Goal: Information Seeking & Learning: Find contact information

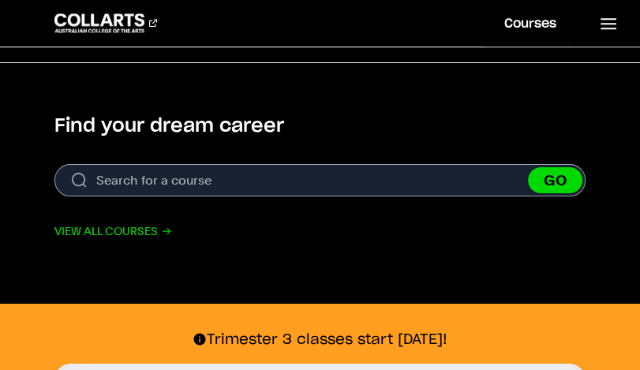
scroll to position [616, 0]
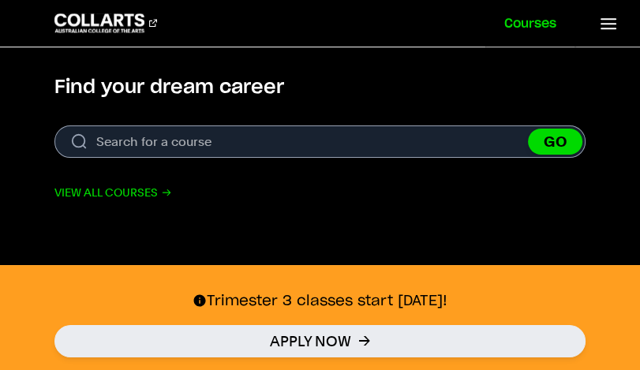
click at [542, 22] on link "Courses" at bounding box center [530, 23] width 90 height 47
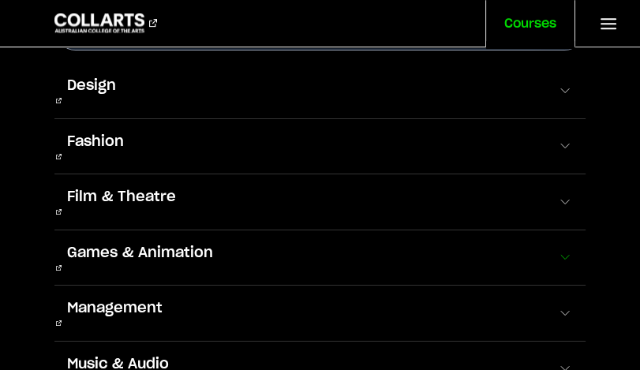
scroll to position [61, 0]
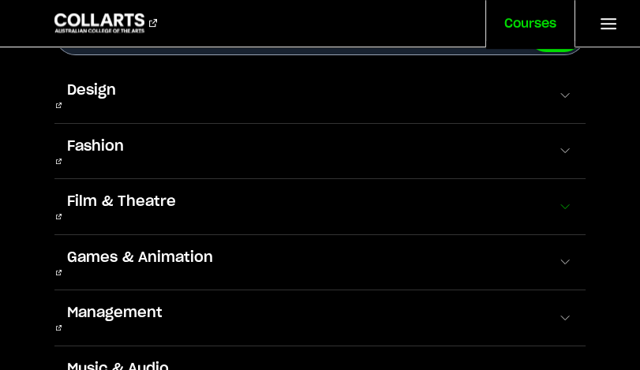
click at [189, 181] on button "Film & Theatre" at bounding box center [319, 206] width 531 height 55
click at [562, 199] on span at bounding box center [565, 207] width 16 height 16
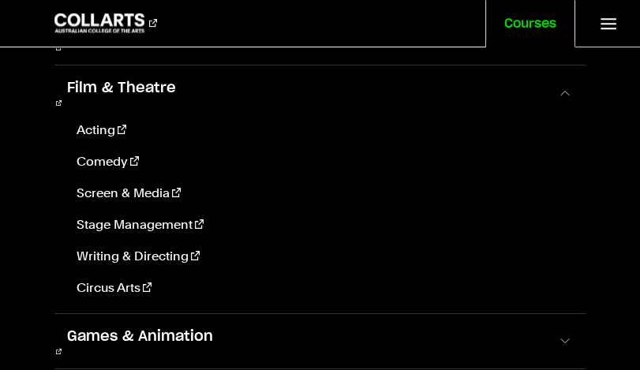
scroll to position [178, 0]
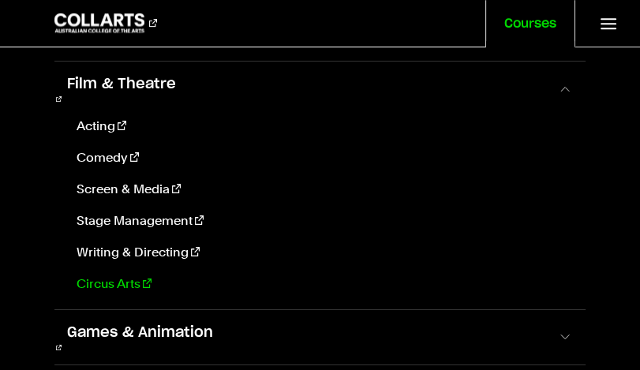
click at [112, 275] on link "Circus Arts" at bounding box center [321, 284] width 503 height 19
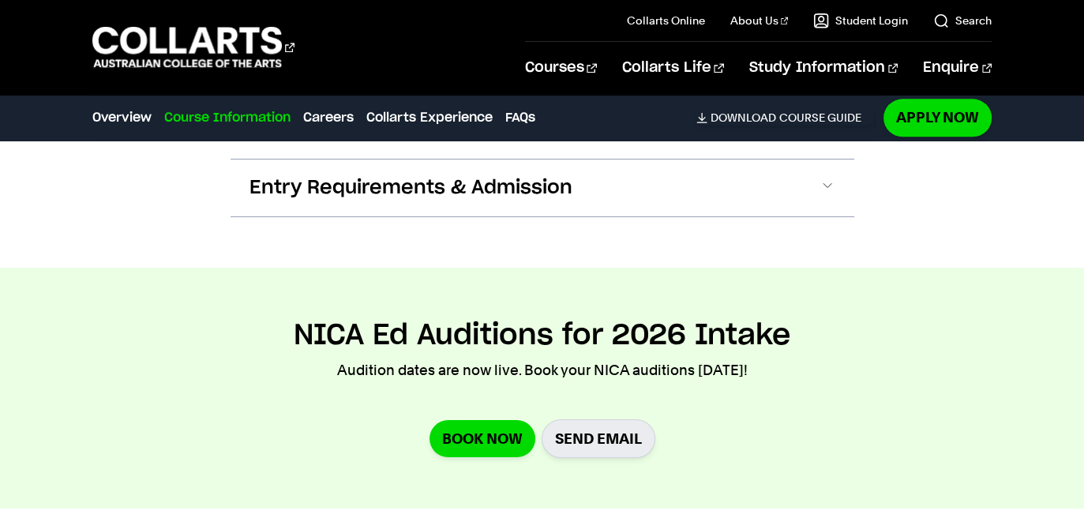
scroll to position [1558, 0]
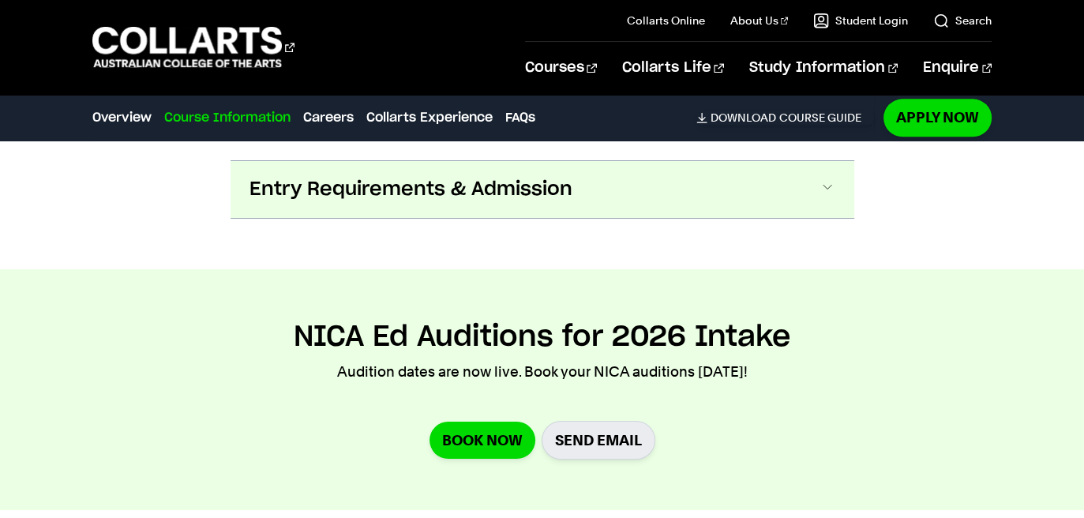
click at [639, 179] on span at bounding box center [827, 189] width 16 height 21
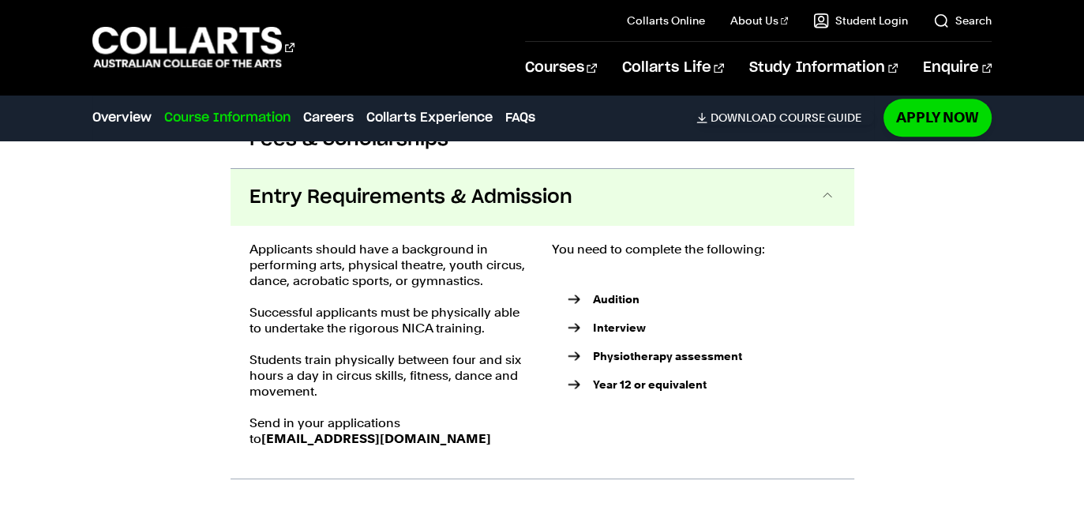
click at [365, 369] on strong "auditions@nica.com.au" at bounding box center [376, 438] width 230 height 15
click at [639, 293] on ul "Audition Interview Physiotherapy assessment Year 12 or equivalent" at bounding box center [693, 345] width 283 height 144
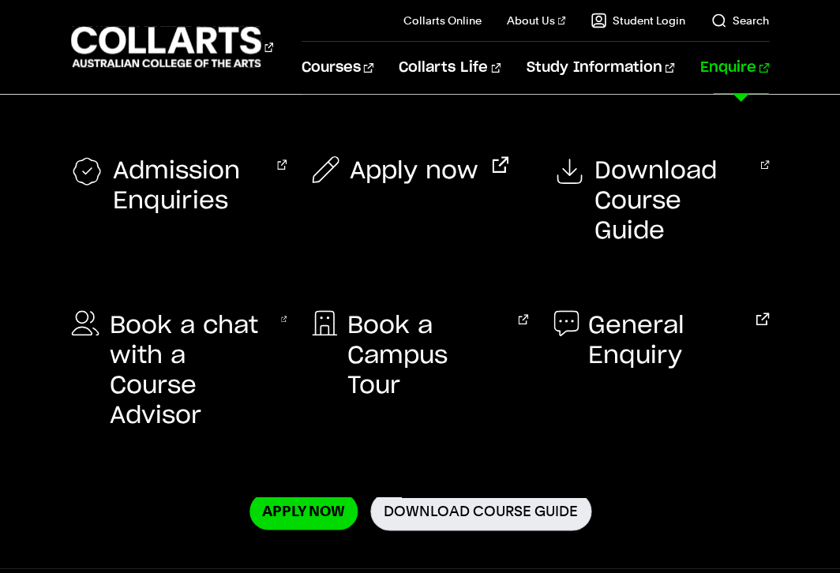
click at [751, 72] on link "Enquire" at bounding box center [733, 68] width 69 height 52
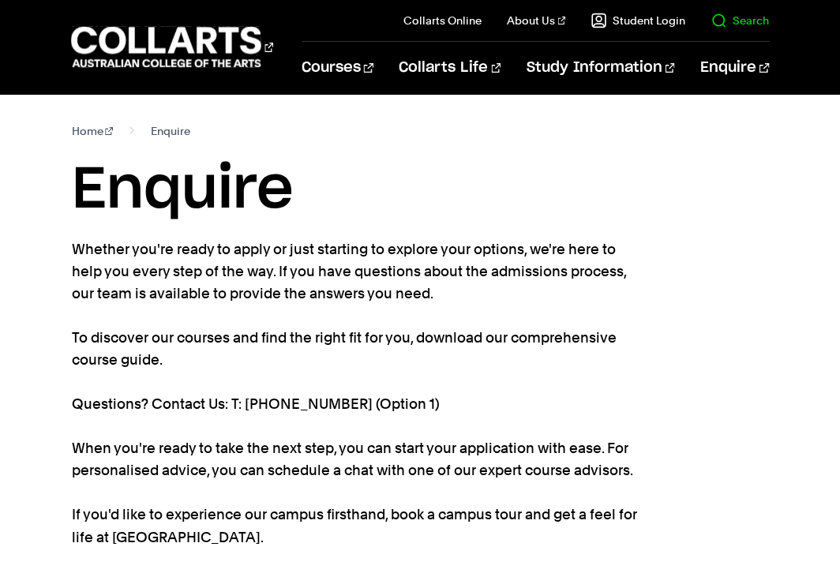
click at [726, 21] on link "Search" at bounding box center [739, 21] width 58 height 16
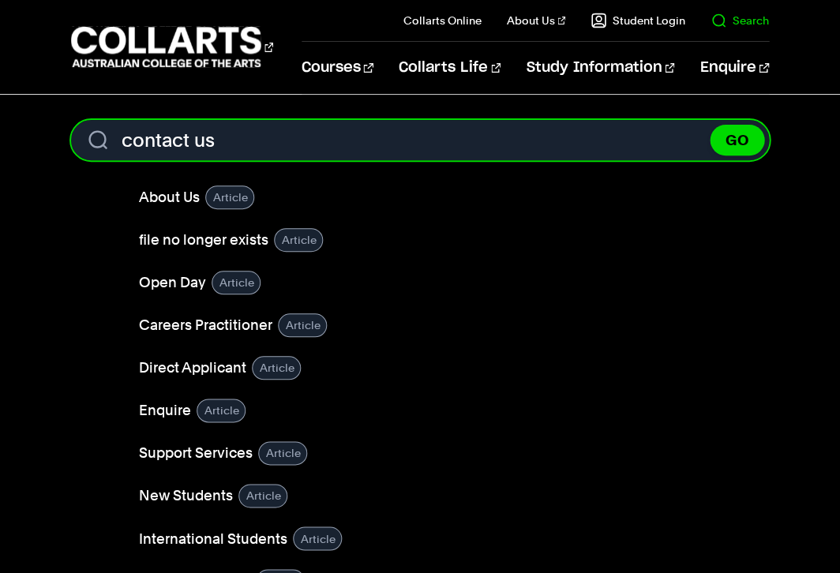
type input "contact us"
click at [736, 140] on button "GO" at bounding box center [737, 140] width 54 height 31
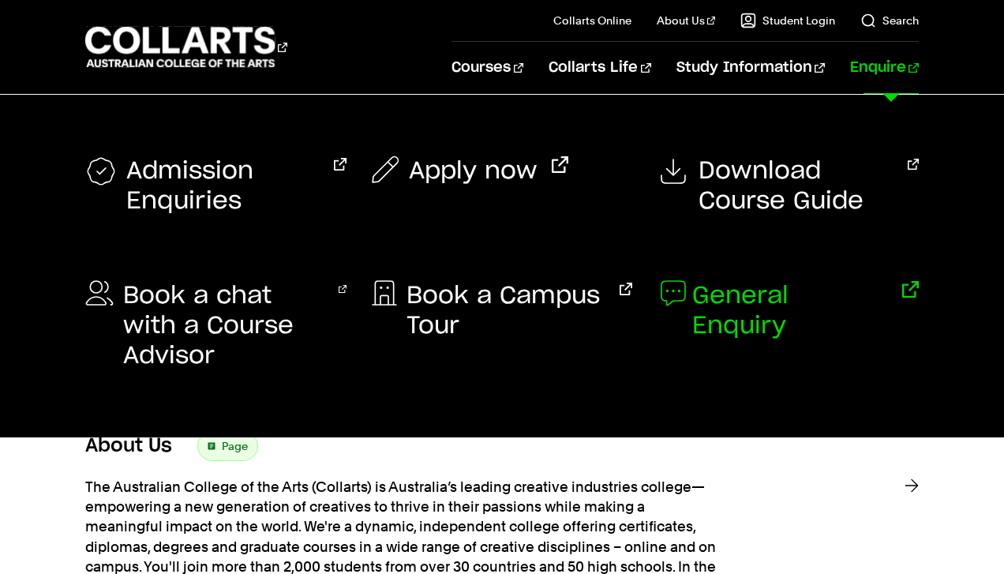
scroll to position [15, 0]
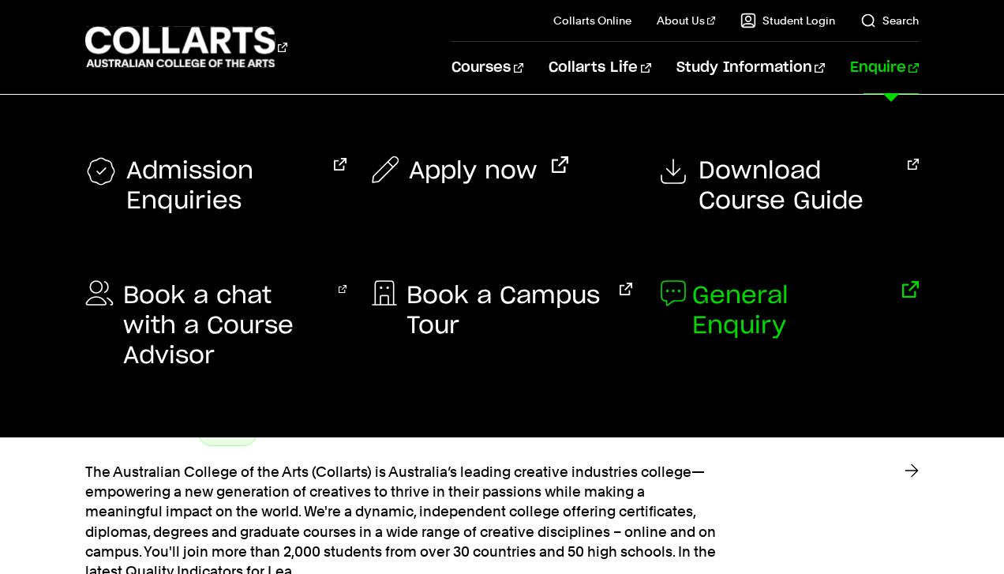
click at [774, 290] on span "General Enquiry" at bounding box center [790, 311] width 196 height 60
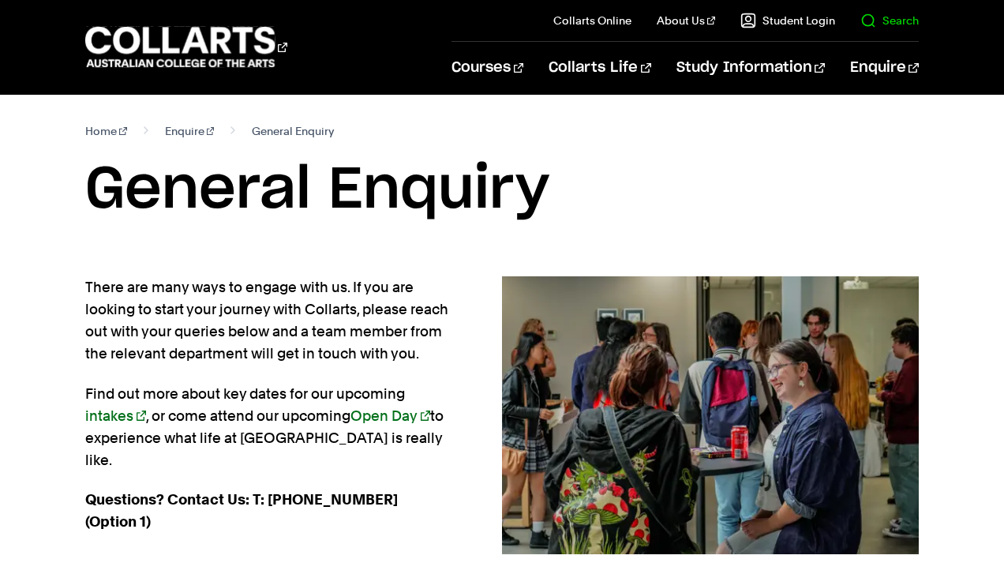
click at [883, 29] on il "Search" at bounding box center [877, 20] width 84 height 41
click at [884, 21] on link "Search" at bounding box center [889, 21] width 58 height 16
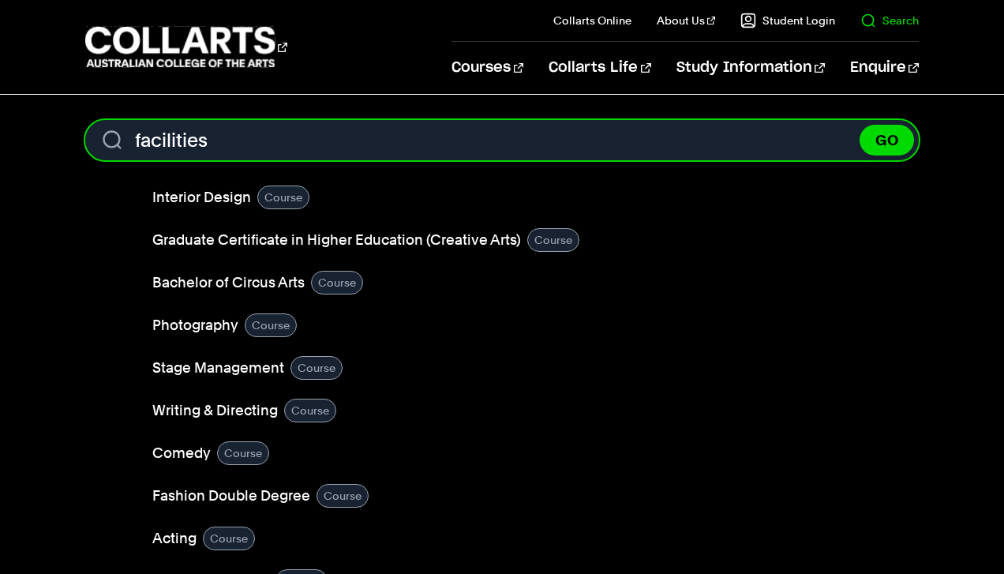
type input "facilities"
click at [886, 140] on button "GO" at bounding box center [887, 140] width 54 height 31
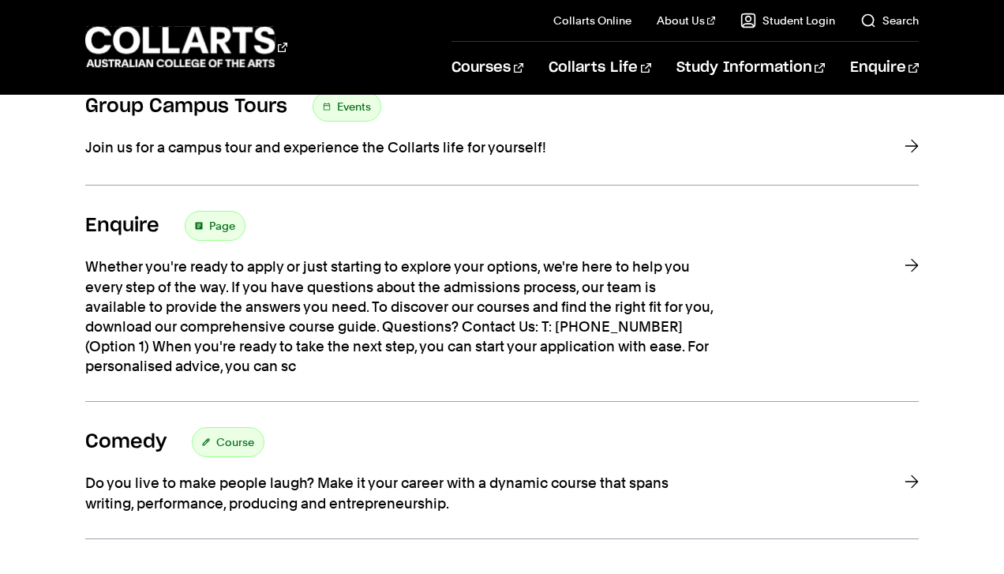
scroll to position [1249, 0]
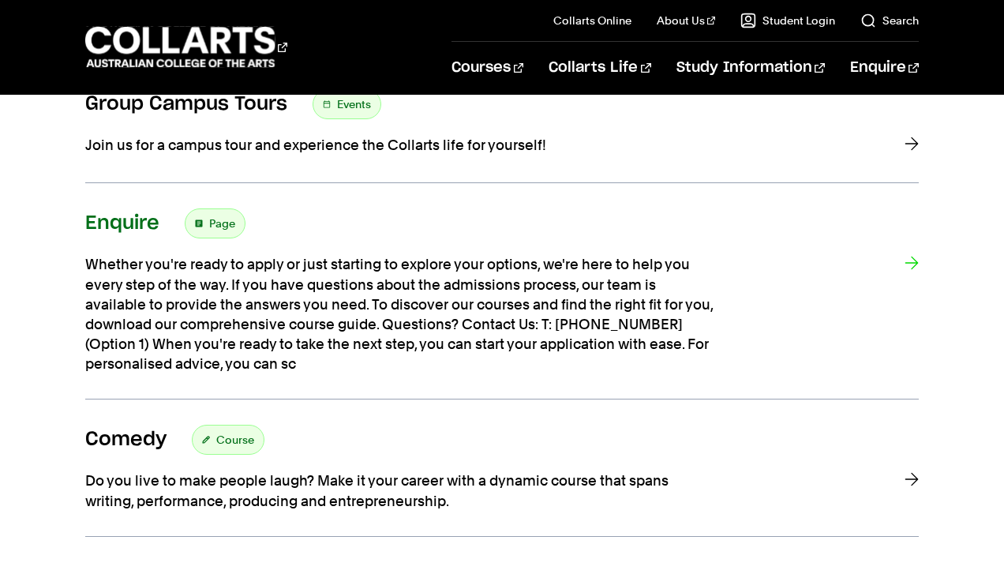
click at [122, 219] on h3 "Enquire" at bounding box center [122, 224] width 74 height 24
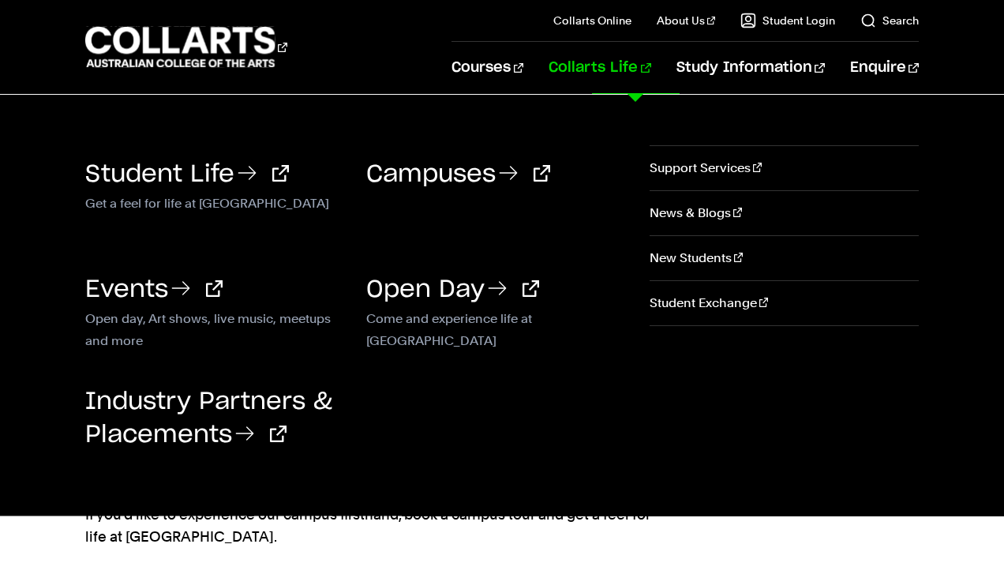
scroll to position [3, 0]
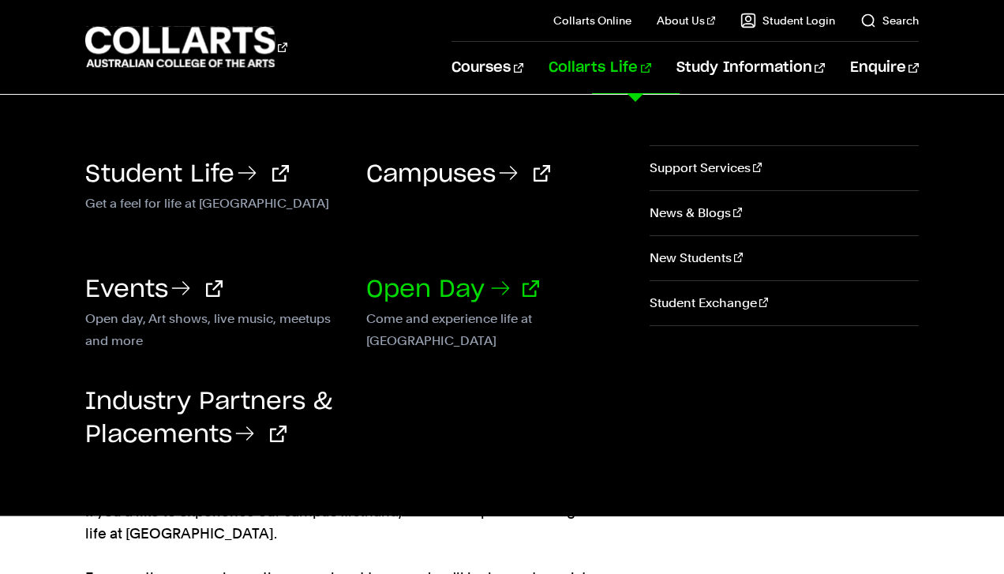
click at [440, 293] on link "Open Day" at bounding box center [452, 290] width 173 height 24
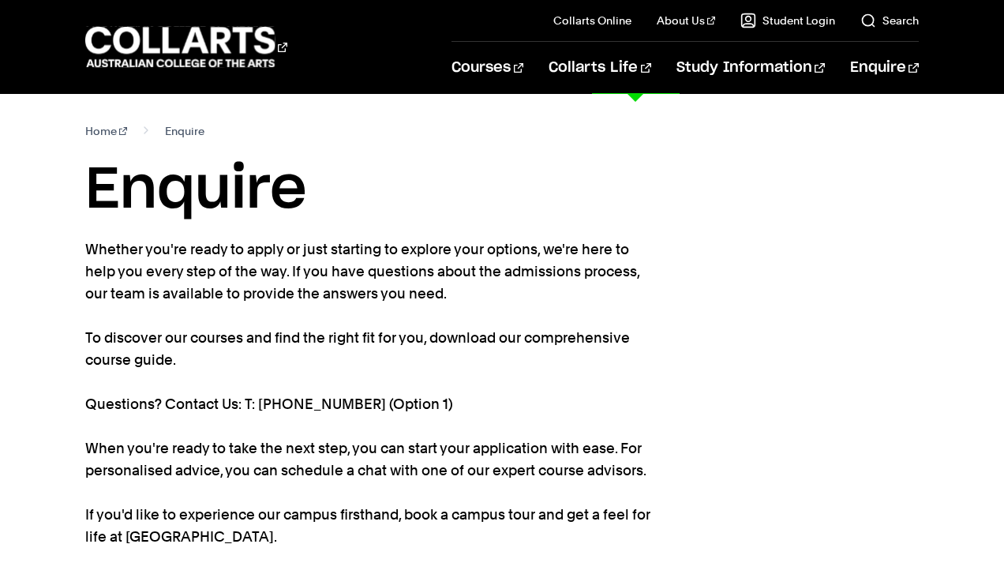
scroll to position [0, 0]
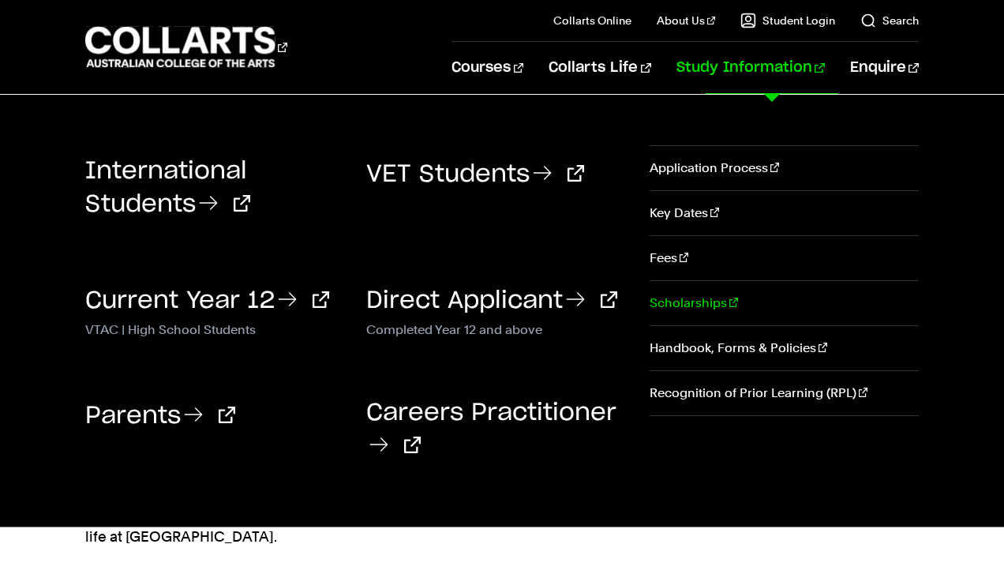
click at [678, 310] on link "Scholarships" at bounding box center [784, 303] width 269 height 44
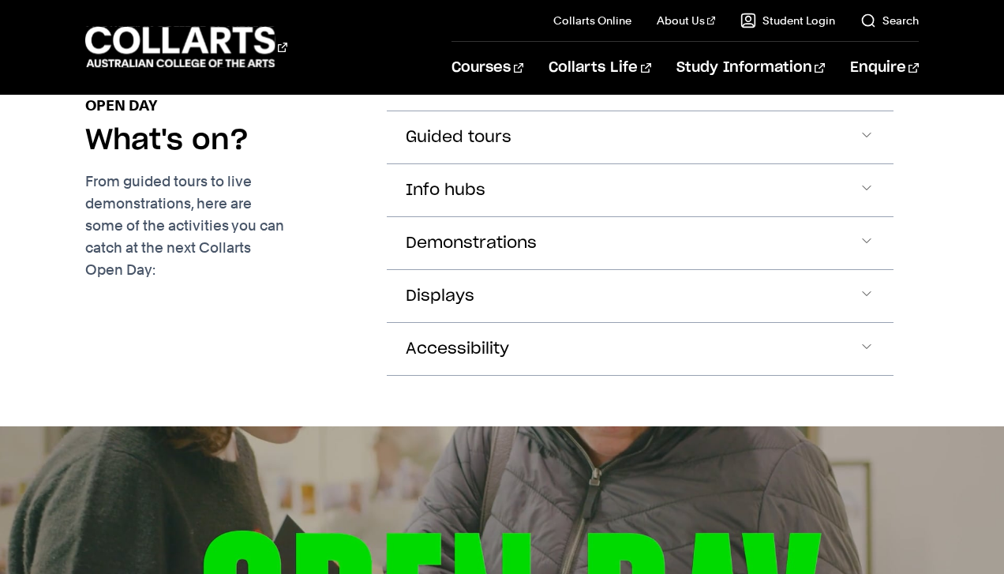
scroll to position [890, 0]
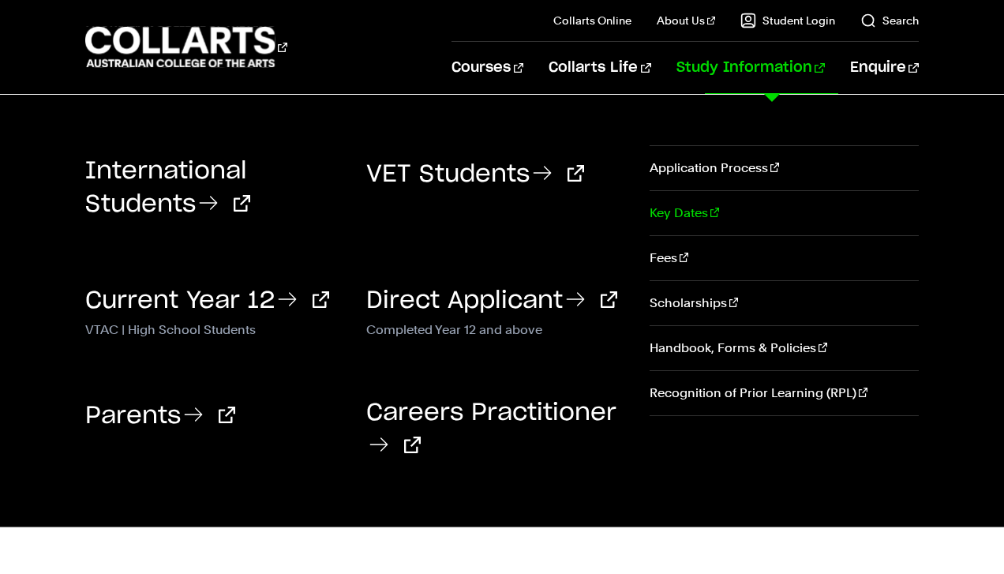
click at [675, 221] on link "Key Dates" at bounding box center [784, 213] width 269 height 44
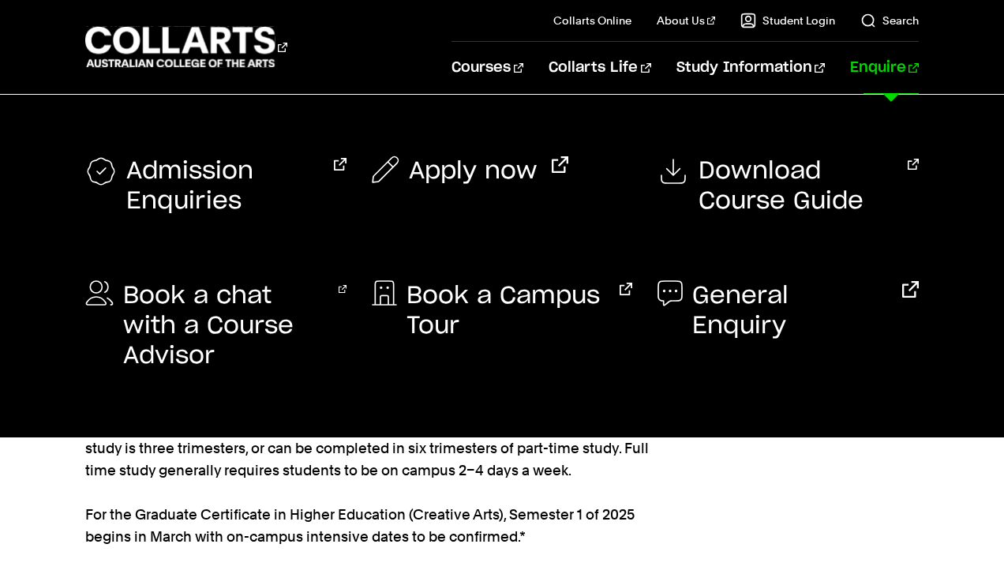
click at [884, 61] on link "Enquire" at bounding box center [884, 68] width 69 height 52
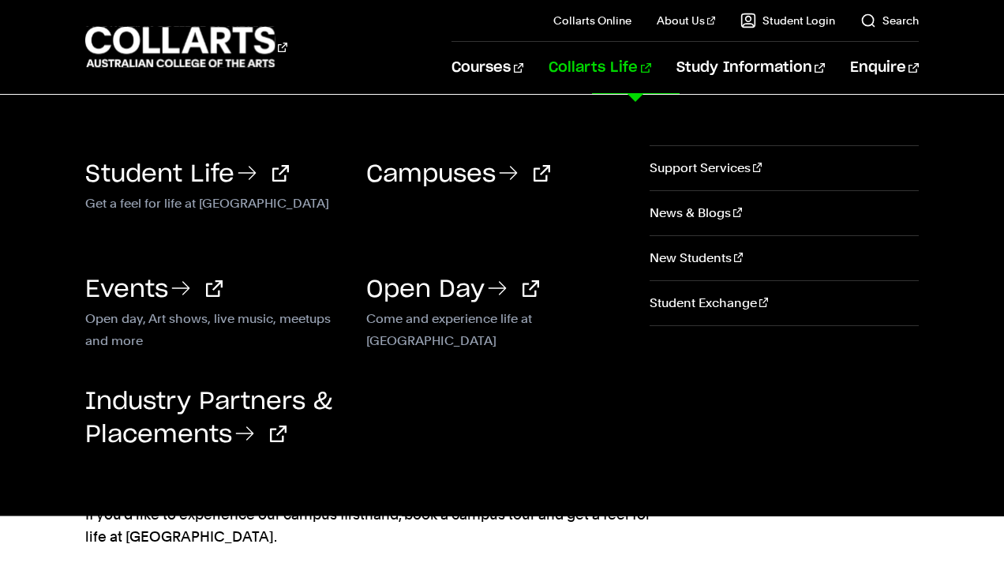
click at [649, 66] on link "Collarts Life" at bounding box center [600, 68] width 102 height 52
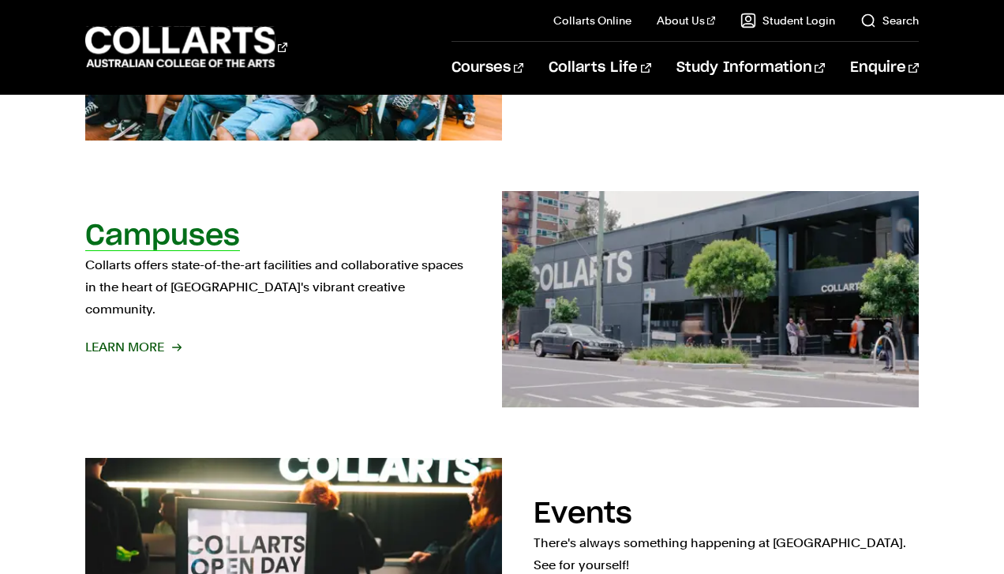
scroll to position [796, 0]
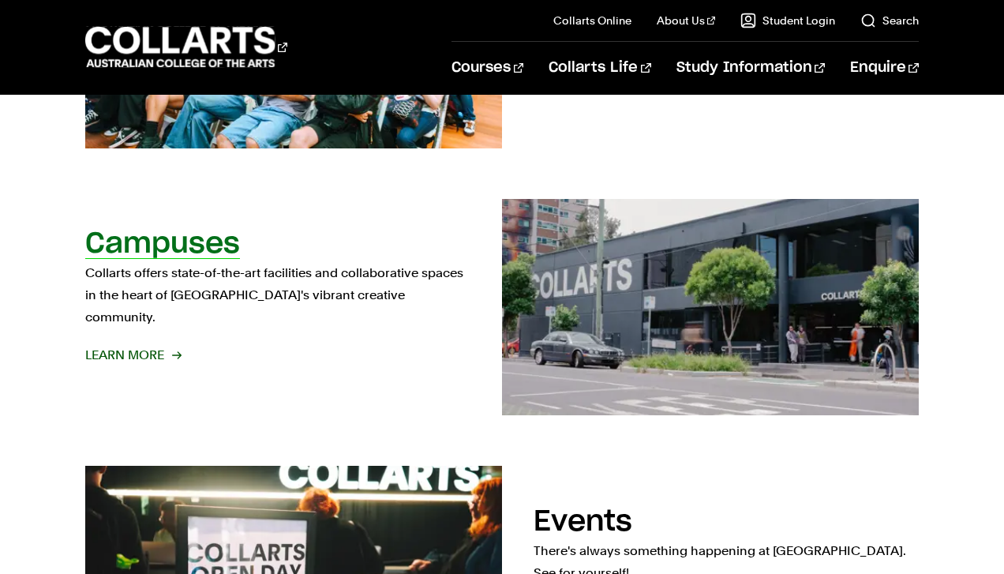
click at [193, 257] on h2 "Campuses" at bounding box center [162, 244] width 155 height 28
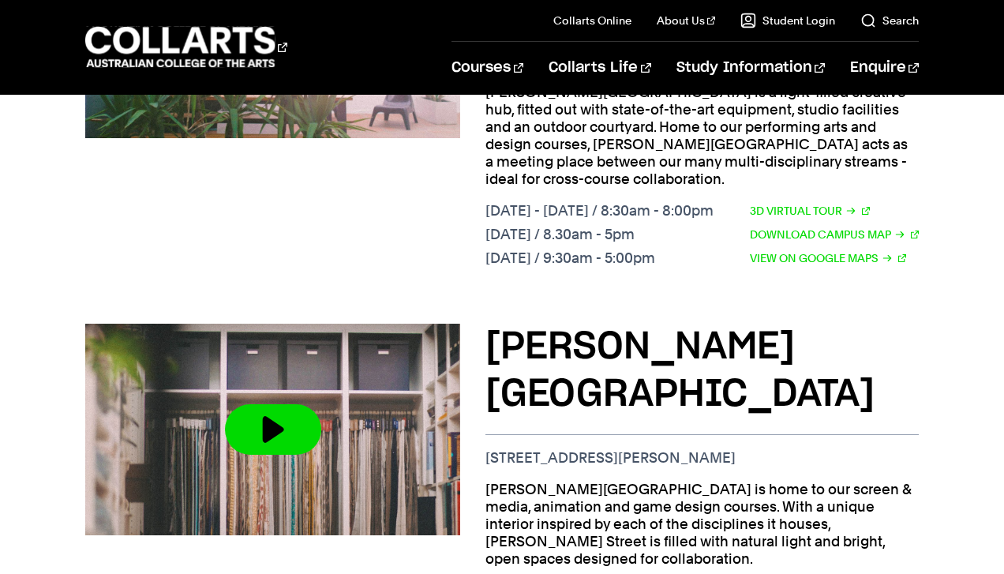
scroll to position [1253, 0]
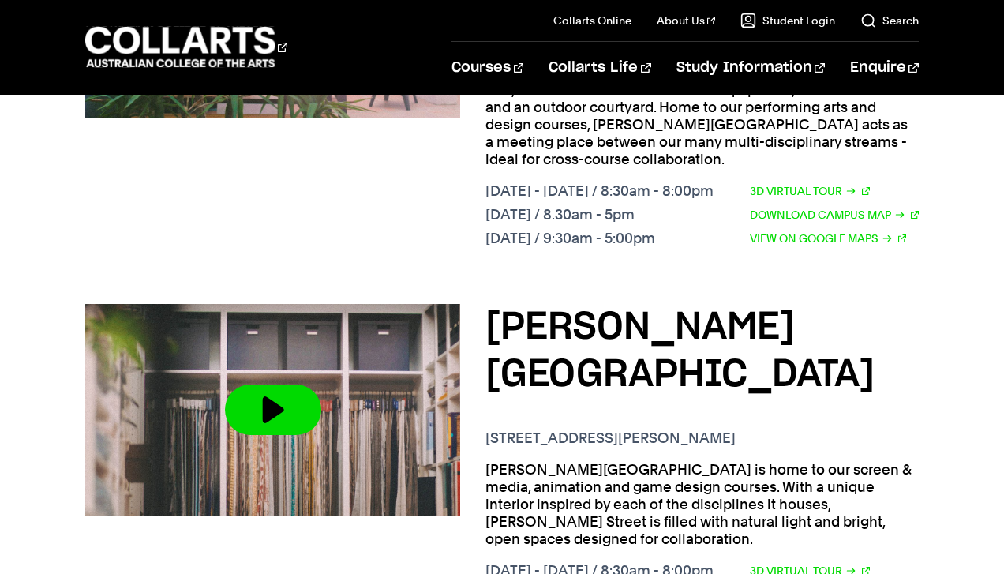
click at [553, 429] on p "[STREET_ADDRESS][PERSON_NAME]" at bounding box center [701, 437] width 433 height 17
click at [556, 304] on h3 "[PERSON_NAME][GEOGRAPHIC_DATA]" at bounding box center [701, 351] width 433 height 95
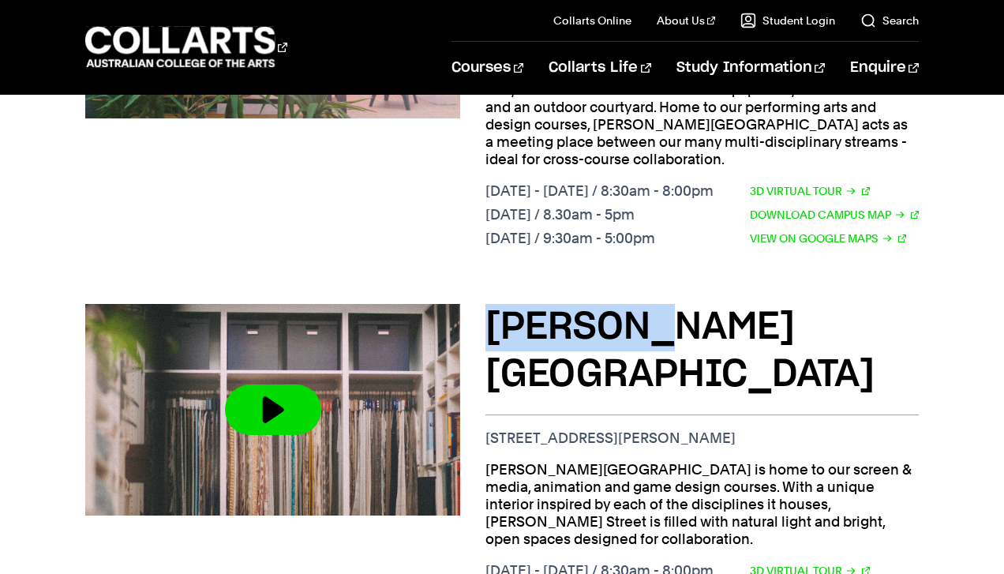
click at [556, 304] on h3 "[PERSON_NAME][GEOGRAPHIC_DATA]" at bounding box center [701, 351] width 433 height 95
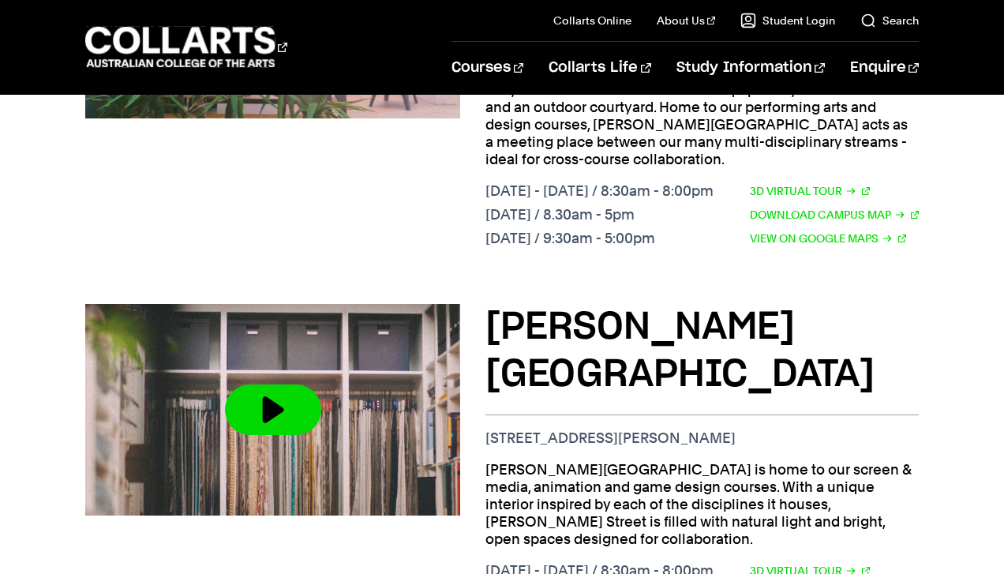
click at [561, 461] on p "[PERSON_NAME][GEOGRAPHIC_DATA] is home to our screen & media, animation and gam…" at bounding box center [701, 504] width 433 height 87
drag, startPoint x: 493, startPoint y: 296, endPoint x: 761, endPoint y: 289, distance: 268.5
click at [761, 429] on p "[STREET_ADDRESS][PERSON_NAME]" at bounding box center [701, 437] width 433 height 17
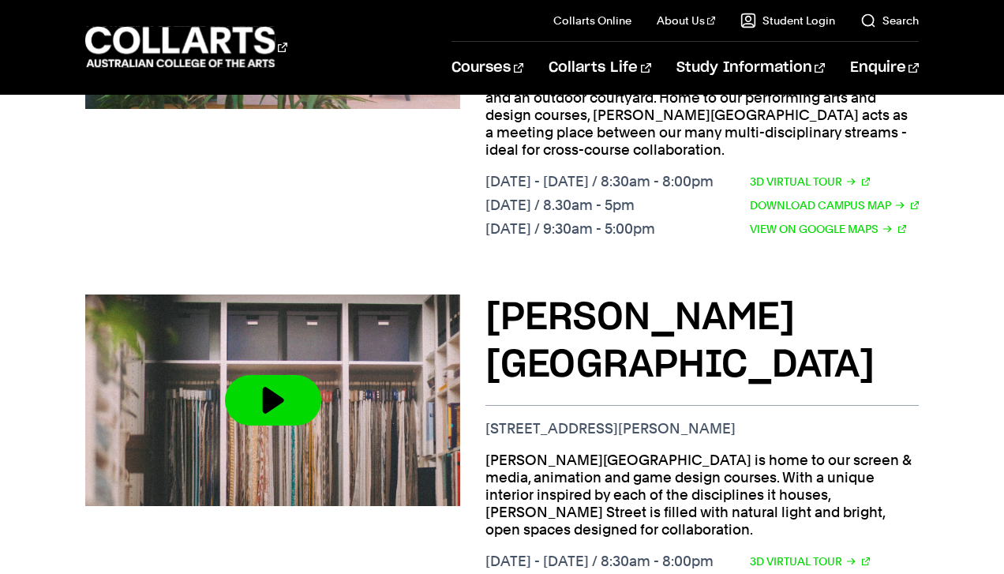
scroll to position [1264, 0]
